Goal: Task Accomplishment & Management: Manage account settings

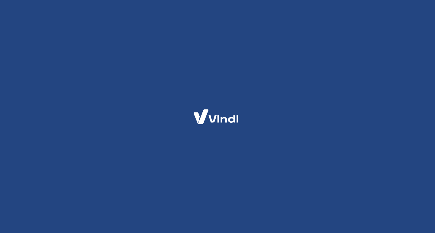
click at [85, 30] on div at bounding box center [217, 116] width 435 height 233
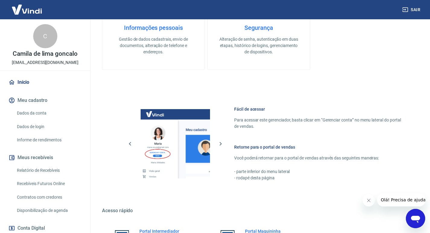
scroll to position [249, 0]
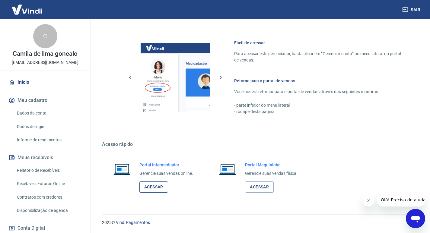
click at [160, 192] on link "Acessar" at bounding box center [154, 187] width 29 height 11
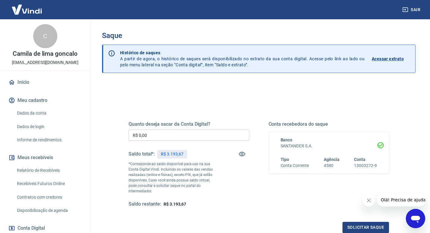
click at [191, 132] on input "R$ 0,00" at bounding box center [189, 135] width 121 height 11
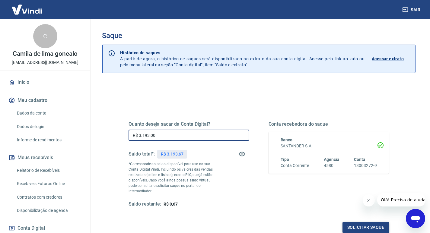
type input "R$ 3.193,00"
click at [374, 223] on button "Solicitar saque" at bounding box center [366, 227] width 47 height 11
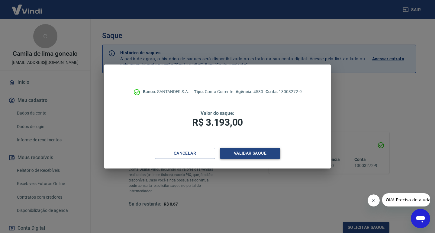
click at [266, 149] on button "Validar saque" at bounding box center [250, 153] width 60 height 11
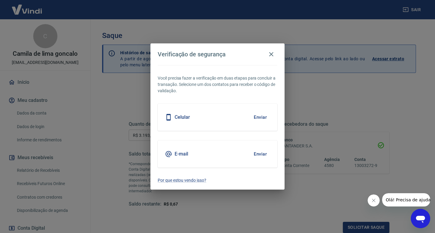
click at [257, 154] on button "Enviar" at bounding box center [260, 154] width 20 height 13
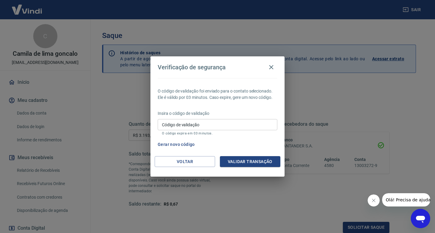
click at [224, 122] on input "Código de validação" at bounding box center [218, 124] width 120 height 11
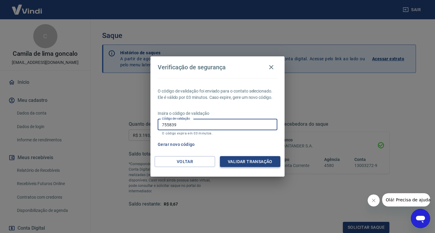
type input "755839"
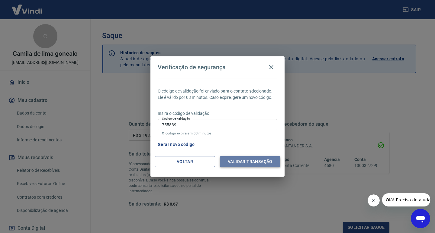
click at [264, 164] on button "Validar transação" at bounding box center [250, 161] width 60 height 11
